Goal: Transaction & Acquisition: Purchase product/service

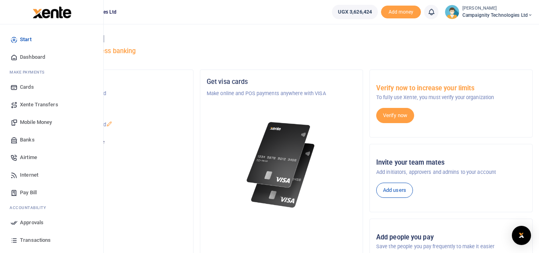
click at [36, 123] on span "Mobile Money" at bounding box center [36, 122] width 32 height 8
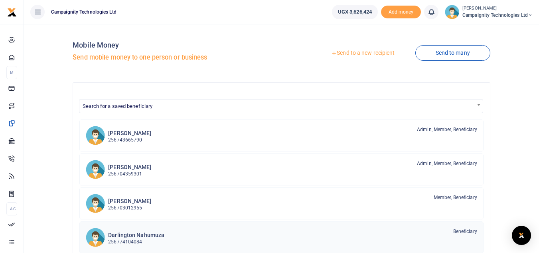
click at [128, 243] on p "256774104084" at bounding box center [136, 242] width 56 height 8
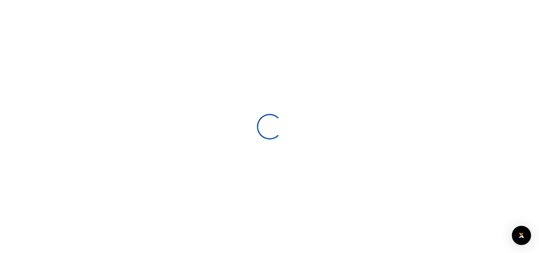
select select
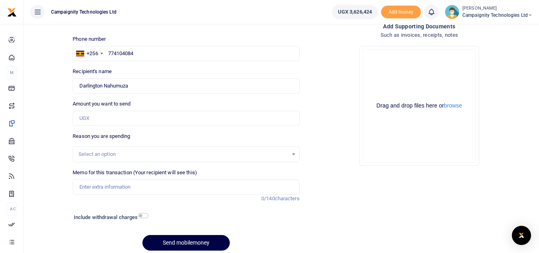
scroll to position [78, 0]
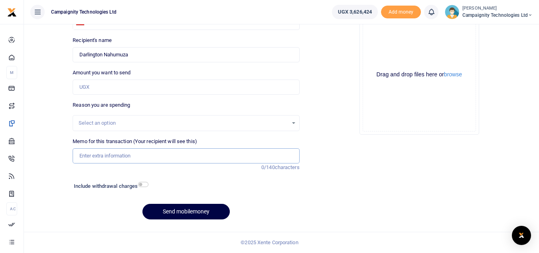
click at [170, 151] on input "Memo for this transaction (Your recipient will see this)" at bounding box center [186, 155] width 227 height 15
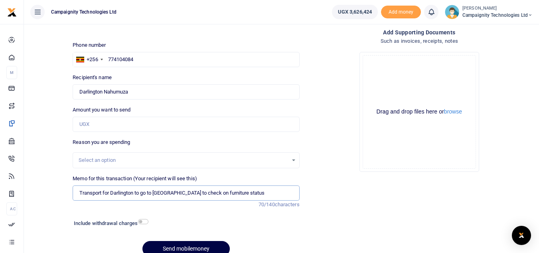
scroll to position [40, 0]
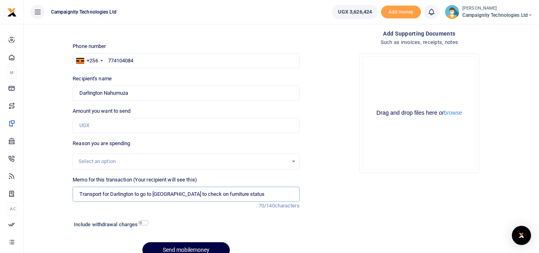
type input "Transport for Darlington to go to Bulindo to check on furniture status"
click at [125, 126] on input "Amount you want to send" at bounding box center [186, 125] width 227 height 15
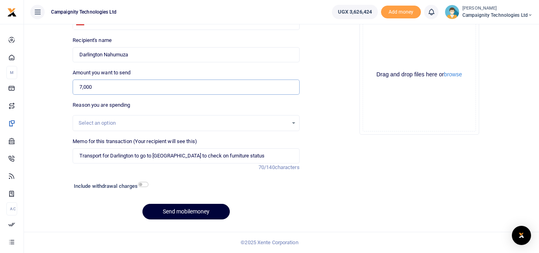
type input "7,000"
click at [179, 213] on button "Send mobilemoney" at bounding box center [185, 212] width 87 height 16
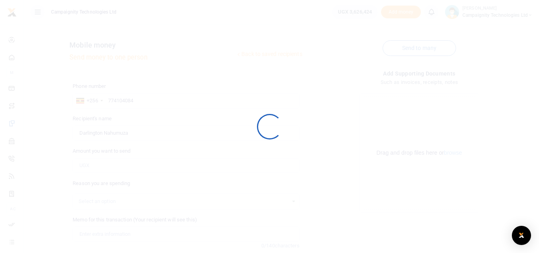
scroll to position [78, 0]
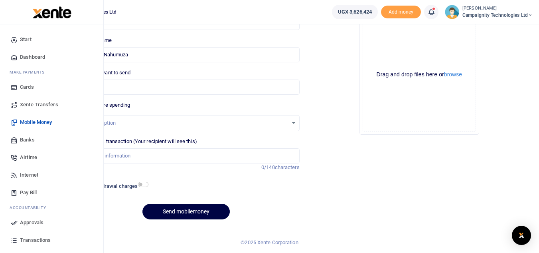
click at [34, 223] on span "Approvals" at bounding box center [32, 222] width 24 height 8
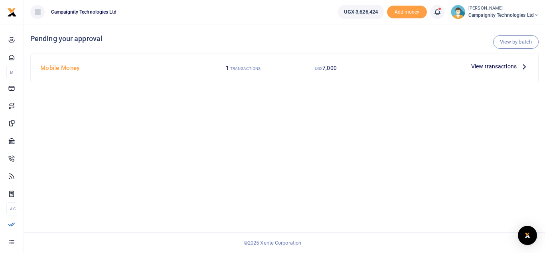
click at [499, 66] on span "View transactions" at bounding box center [493, 66] width 45 height 9
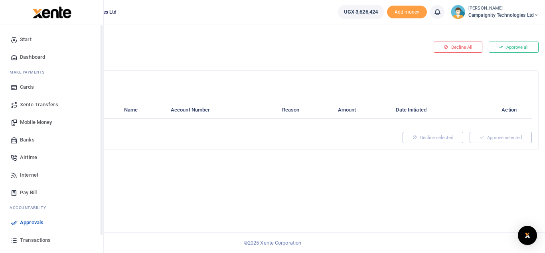
click at [28, 222] on span "Approvals" at bounding box center [32, 222] width 24 height 8
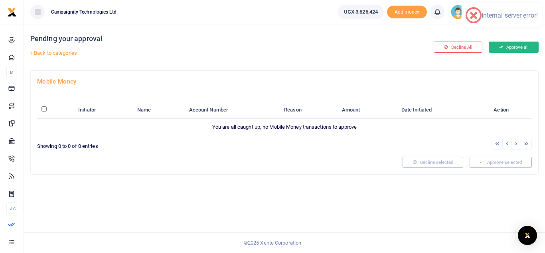
click at [512, 48] on button "Approve all" at bounding box center [514, 47] width 50 height 11
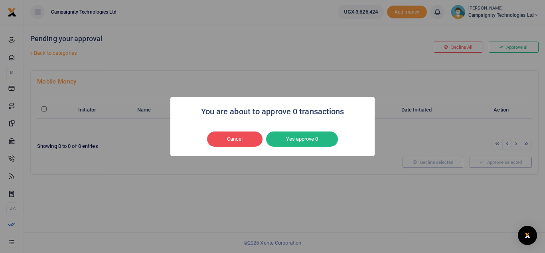
click at [9, 222] on div "You are about to approve 0 transactions × Cancel No Yes approve 0" at bounding box center [272, 126] width 545 height 253
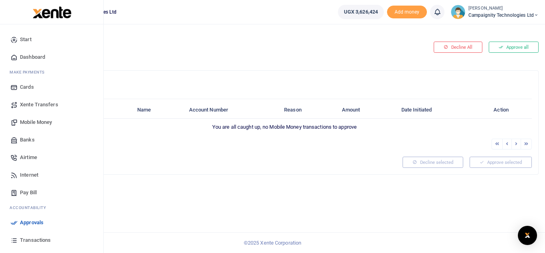
click at [35, 235] on link "Transactions" at bounding box center [51, 240] width 91 height 18
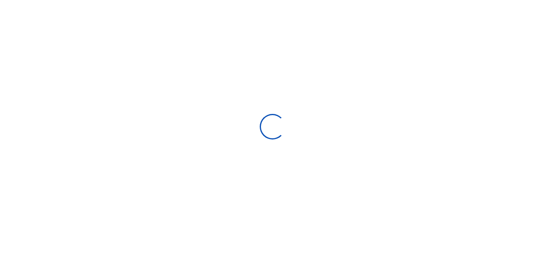
select select
type input "[DATE] - [DATE]"
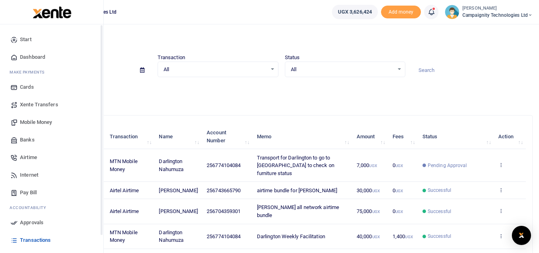
click at [16, 222] on icon at bounding box center [13, 222] width 7 height 7
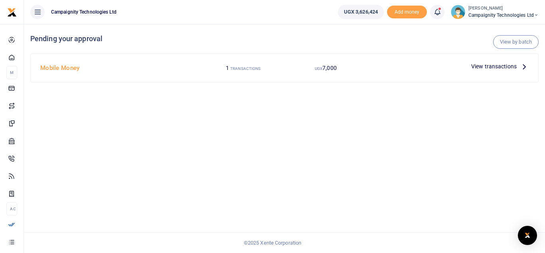
click at [498, 61] on div "View transactions" at bounding box center [500, 66] width 64 height 12
click at [499, 65] on span "View transactions" at bounding box center [493, 66] width 45 height 9
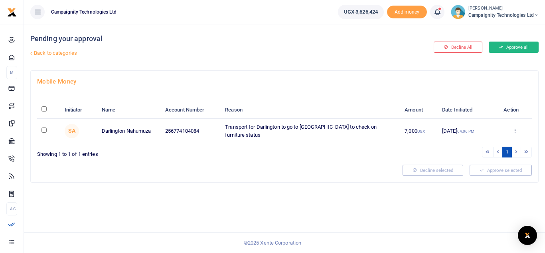
click at [526, 49] on button "Approve all" at bounding box center [514, 47] width 50 height 11
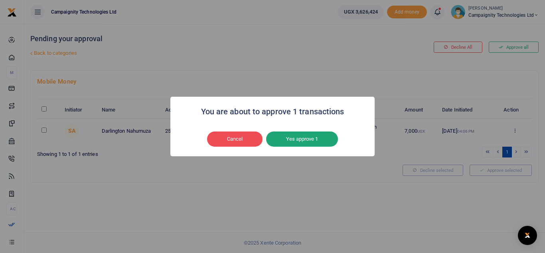
click at [311, 135] on button "Yes approve 1" at bounding box center [302, 138] width 72 height 15
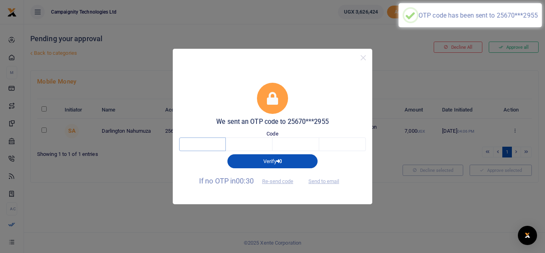
click at [189, 146] on input "text" at bounding box center [202, 144] width 47 height 14
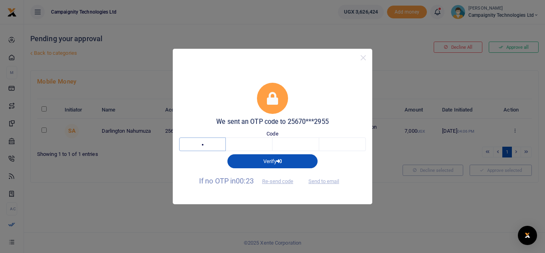
type input "8"
type input "4"
type input "3"
